Goal: Communication & Community: Answer question/provide support

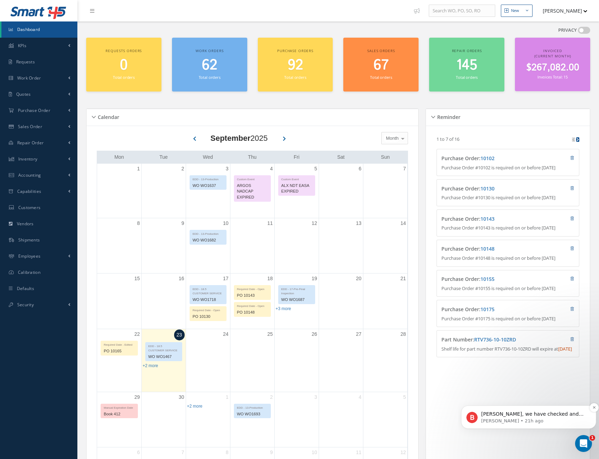
click at [519, 414] on p "[PERSON_NAME], we have checked and everything works correctly. Once the order i…" at bounding box center [534, 414] width 106 height 7
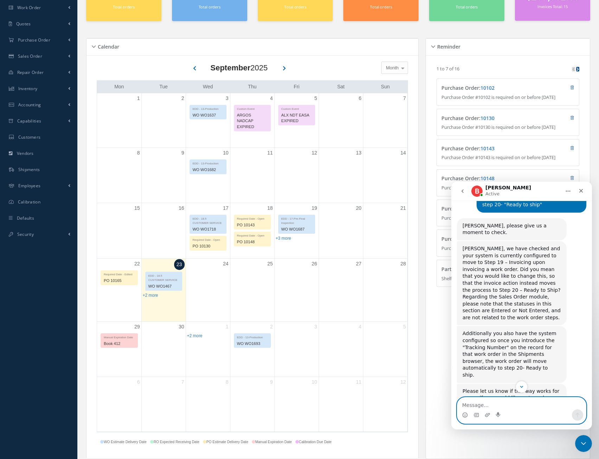
scroll to position [136, 0]
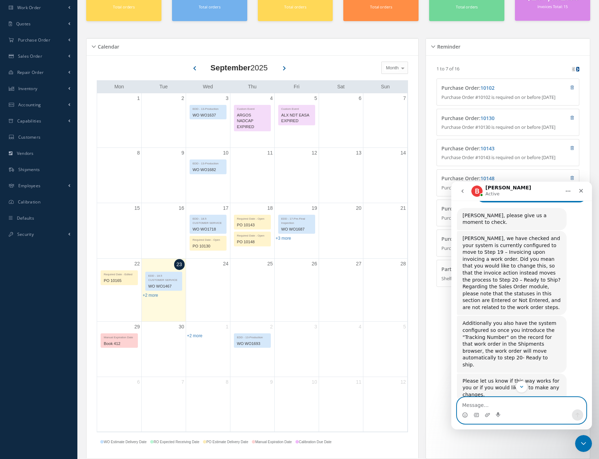
click at [504, 404] on textarea "Message…" at bounding box center [521, 403] width 129 height 12
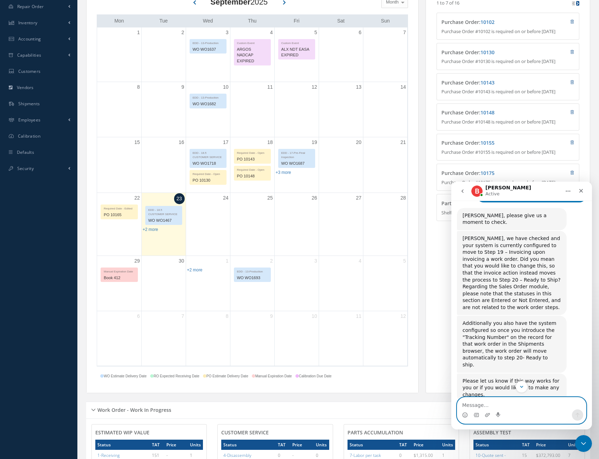
scroll to position [141, 0]
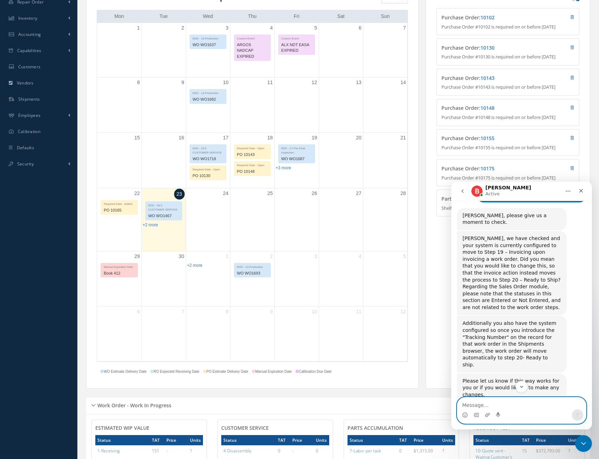
click at [498, 401] on textarea "Message…" at bounding box center [521, 403] width 129 height 12
click at [498, 403] on textarea "Message…" at bounding box center [521, 403] width 129 height 12
type textarea "hi - what i did ask, was to move the Wo from Step 19 to Step 20 when the Wo is …"
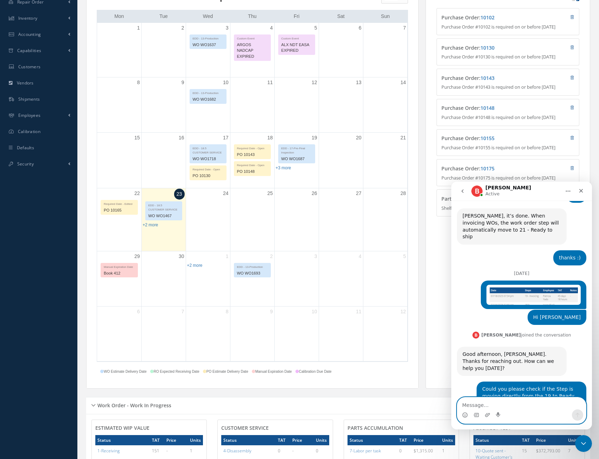
scroll to position [1314, 0]
click at [506, 410] on div "Intercom messenger" at bounding box center [521, 414] width 129 height 11
click at [509, 409] on div "Intercom messenger" at bounding box center [521, 414] width 129 height 11
click at [509, 407] on textarea "Message…" at bounding box center [521, 403] width 129 height 12
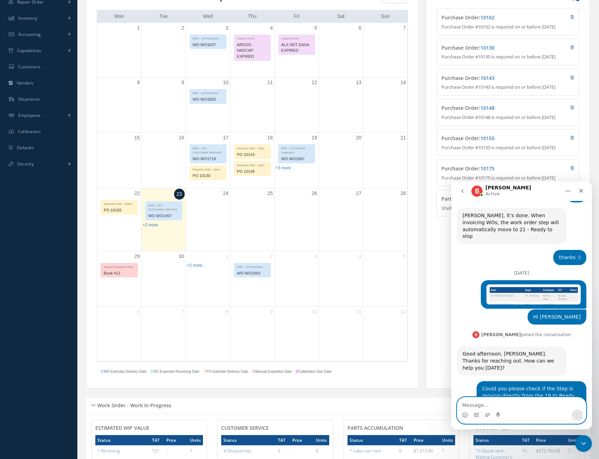
click at [509, 407] on textarea "Message…" at bounding box center [521, 403] width 129 height 12
type textarea "thanks!!"
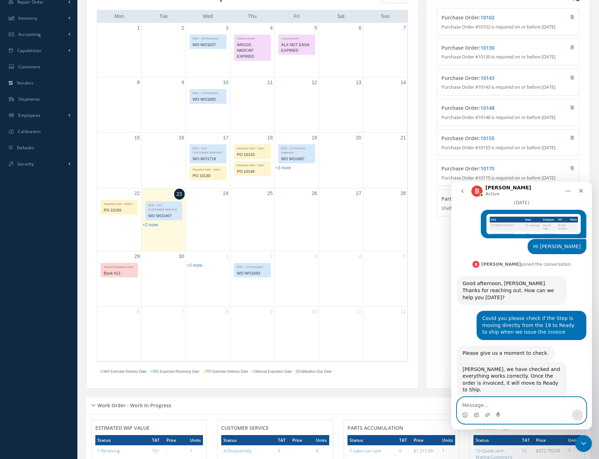
scroll to position [1385, 0]
